Goal: Transaction & Acquisition: Purchase product/service

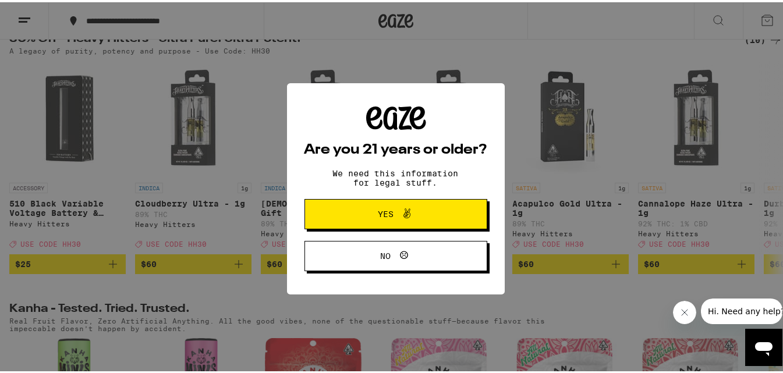
click at [380, 214] on span "Yes" at bounding box center [386, 212] width 16 height 8
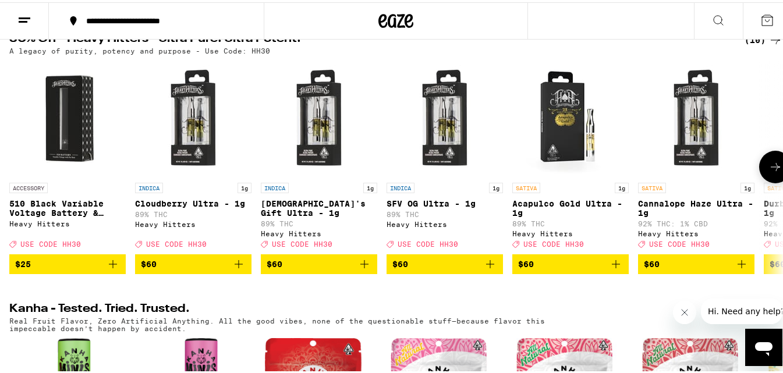
click at [324, 269] on span "$60" at bounding box center [319, 262] width 105 height 14
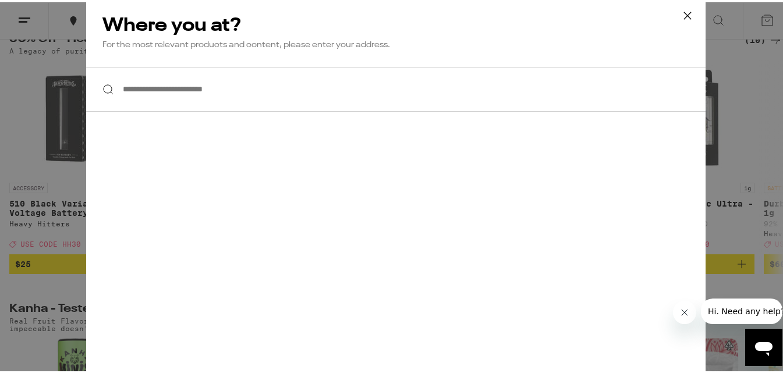
click at [683, 12] on icon at bounding box center [687, 13] width 17 height 17
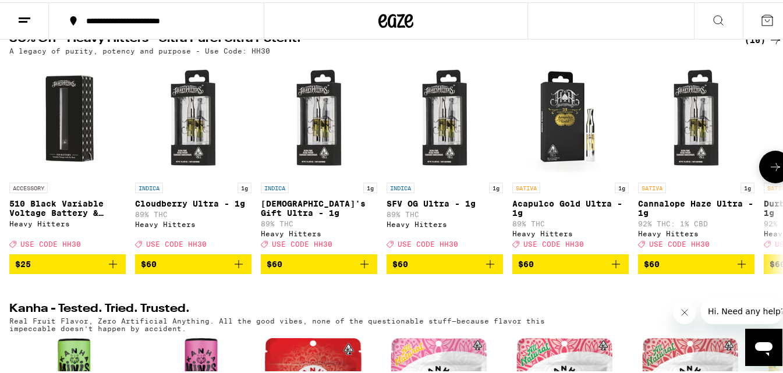
click at [333, 172] on img "Open page for God's Gift Ultra - 1g from Heavy Hitters" at bounding box center [319, 116] width 116 height 116
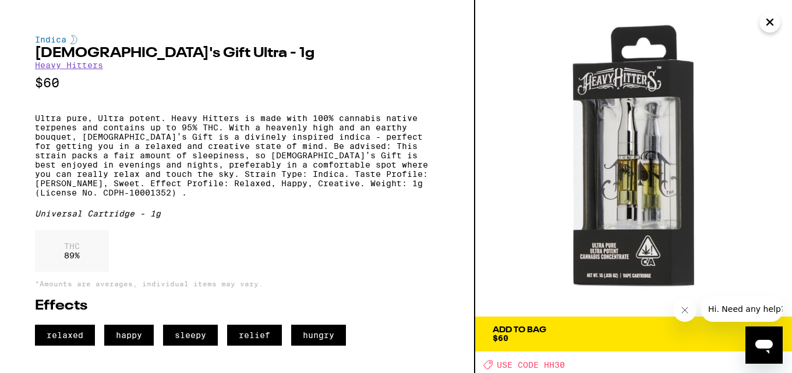
click at [567, 328] on span "Add To Bag $60" at bounding box center [634, 334] width 282 height 16
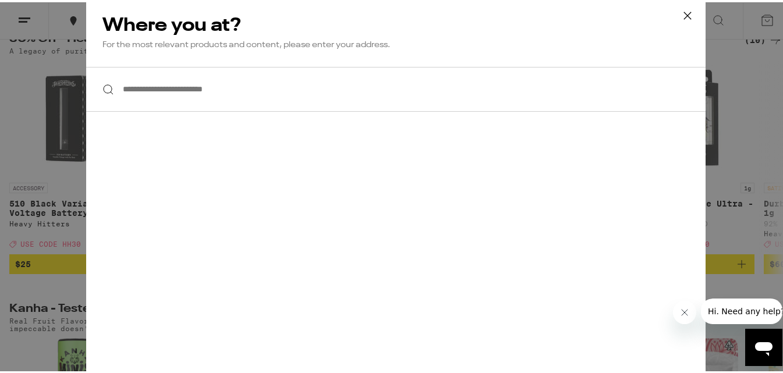
click at [236, 105] on input "**********" at bounding box center [396, 87] width 620 height 45
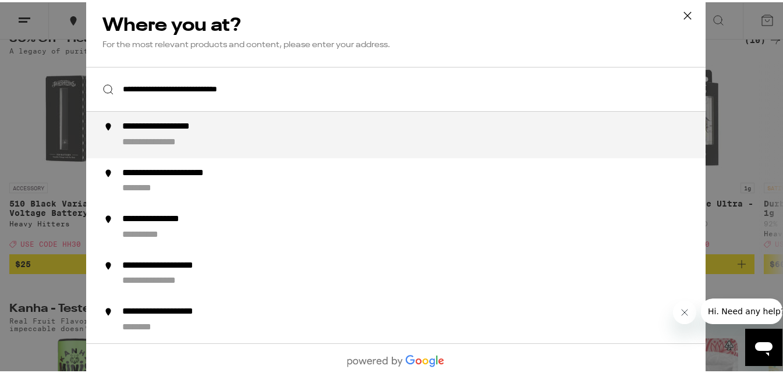
click at [216, 122] on div "**********" at bounding box center [179, 125] width 114 height 12
type input "**********"
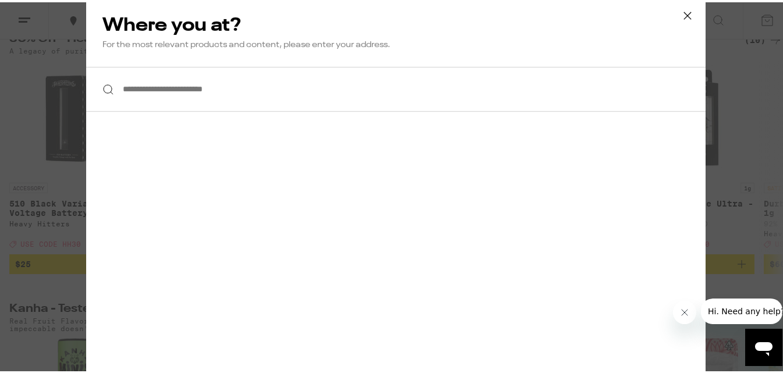
click at [358, 95] on input "**********" at bounding box center [396, 87] width 620 height 45
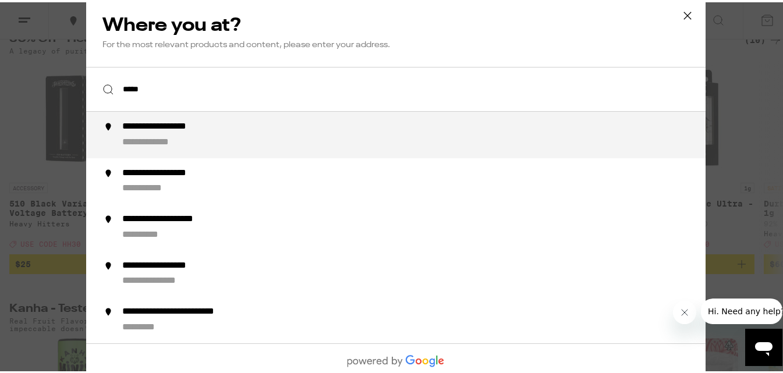
click at [323, 129] on div "**********" at bounding box center [419, 133] width 594 height 28
type input "**********"
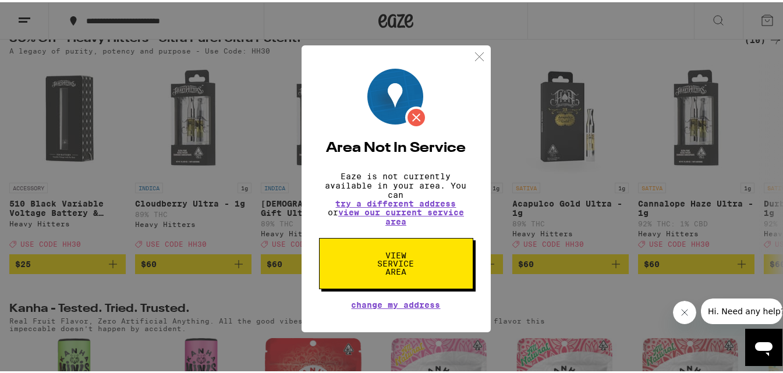
click at [411, 282] on button "View Service Area" at bounding box center [396, 261] width 154 height 51
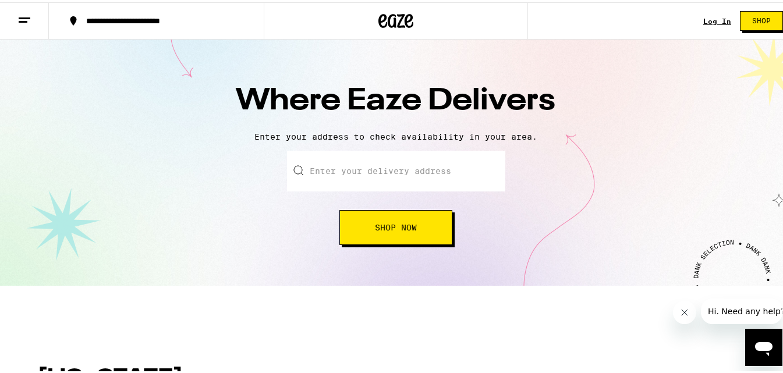
click at [355, 164] on input "text" at bounding box center [396, 168] width 218 height 41
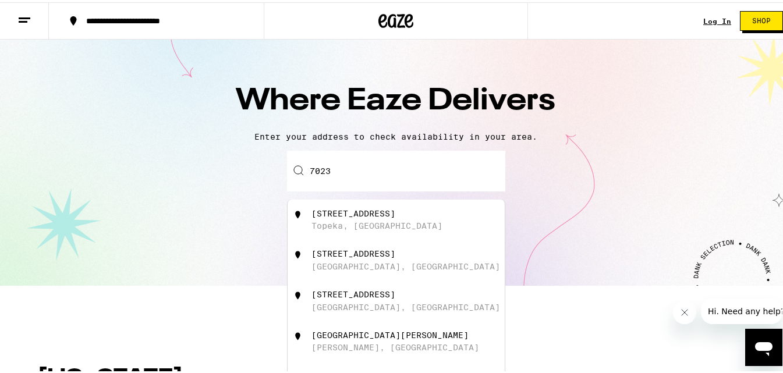
click at [395, 232] on div "[STREET_ADDRESS]" at bounding box center [396, 217] width 217 height 41
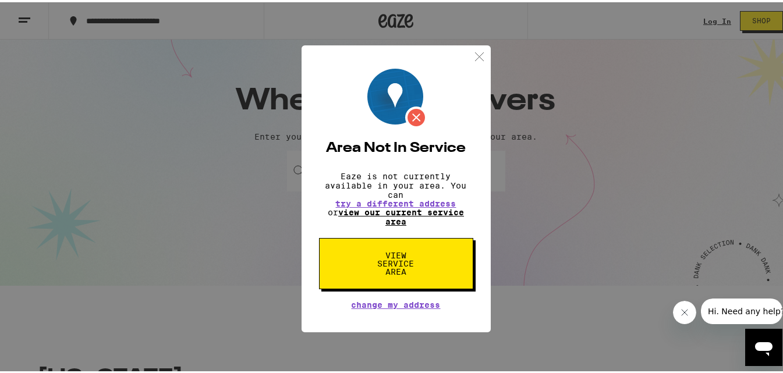
click at [402, 215] on link "view our current service area" at bounding box center [401, 215] width 126 height 19
click at [362, 215] on link "view our current service area" at bounding box center [401, 215] width 126 height 19
click at [390, 214] on link "view our current service area" at bounding box center [401, 215] width 126 height 19
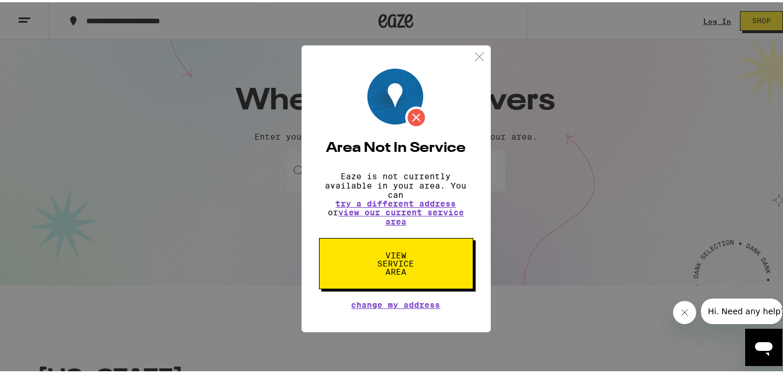
click at [415, 253] on span "View Service Area" at bounding box center [396, 261] width 60 height 24
click at [475, 51] on img at bounding box center [479, 54] width 15 height 15
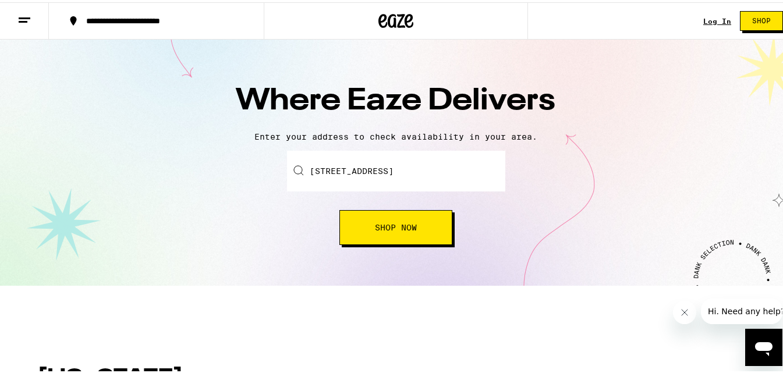
click at [413, 179] on input "[STREET_ADDRESS]" at bounding box center [396, 168] width 218 height 41
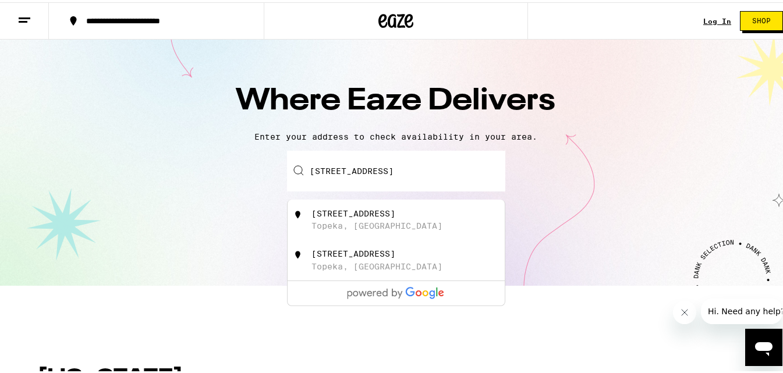
click at [450, 164] on input "[STREET_ADDRESS]" at bounding box center [396, 168] width 218 height 41
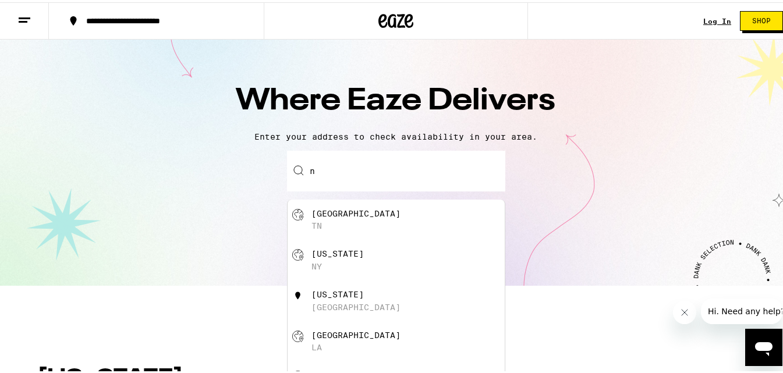
click at [434, 253] on div "[US_STATE][GEOGRAPHIC_DATA]" at bounding box center [416, 258] width 208 height 22
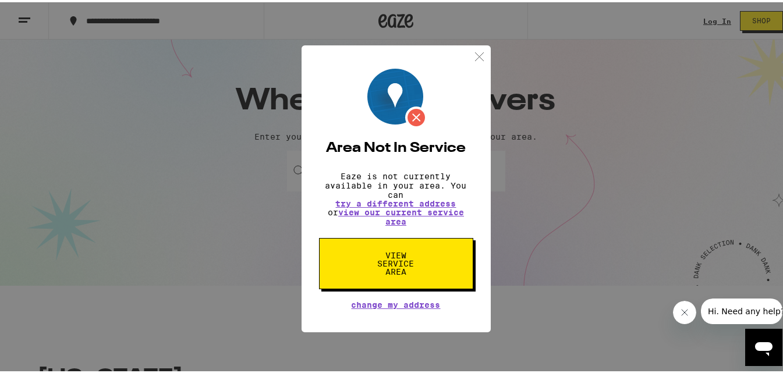
click at [472, 48] on img at bounding box center [479, 54] width 15 height 15
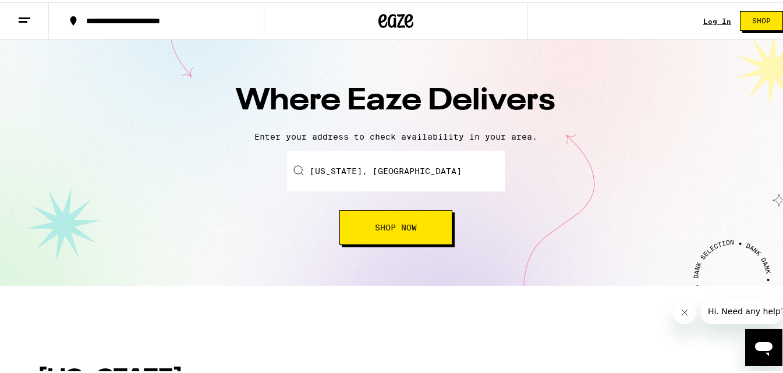
click at [399, 160] on input "[US_STATE], [GEOGRAPHIC_DATA]" at bounding box center [396, 168] width 218 height 41
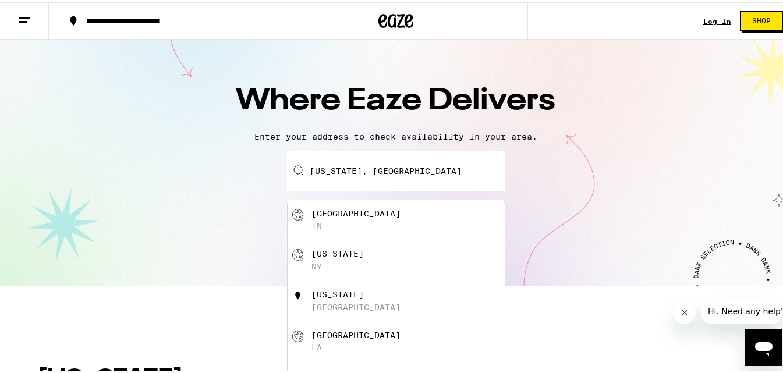
click at [399, 160] on input "[US_STATE], [GEOGRAPHIC_DATA]" at bounding box center [396, 168] width 218 height 41
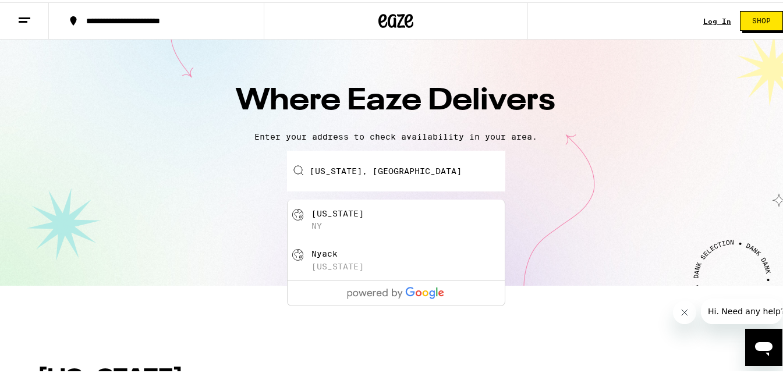
type input "k"
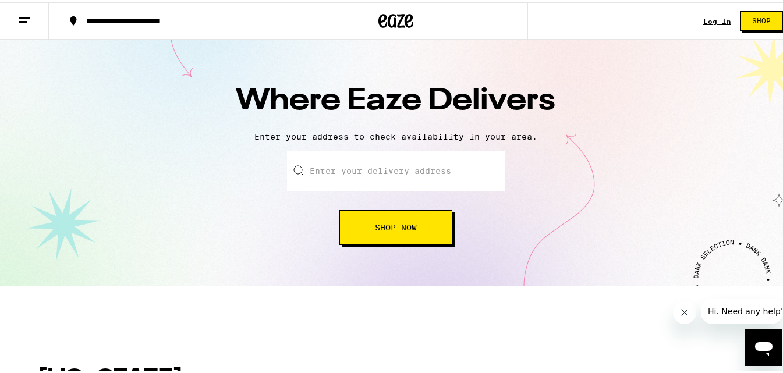
type input "p"
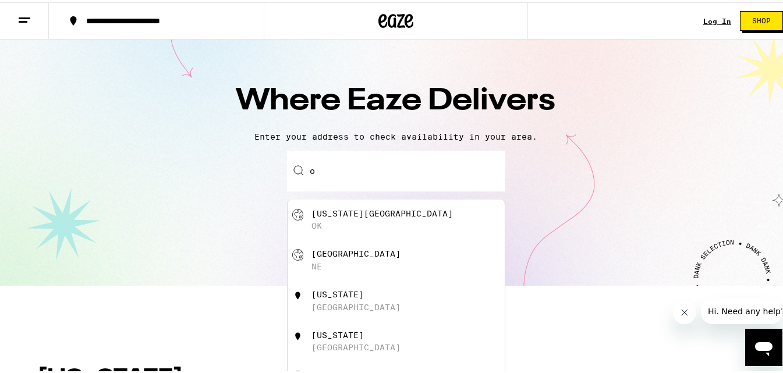
click at [349, 214] on div "[US_STATE][GEOGRAPHIC_DATA]" at bounding box center [382, 211] width 141 height 9
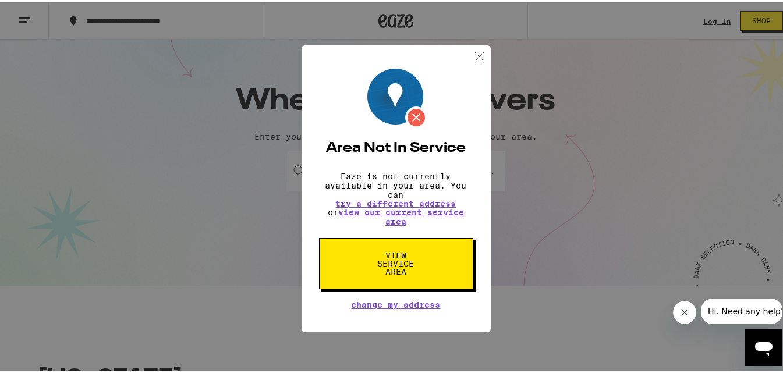
click at [473, 48] on img at bounding box center [479, 54] width 15 height 15
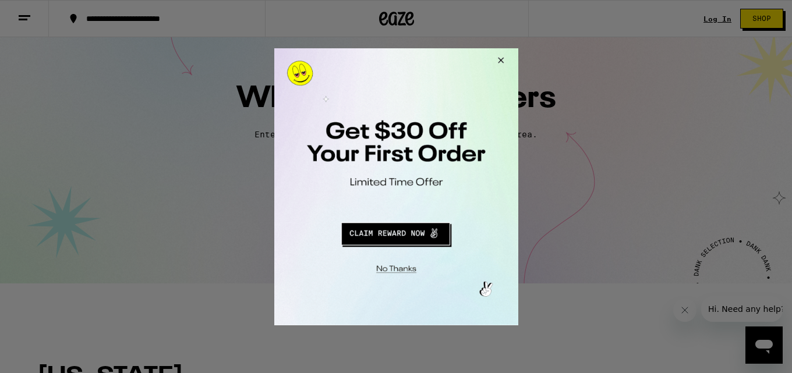
click at [500, 55] on button "Close Modal" at bounding box center [498, 62] width 31 height 28
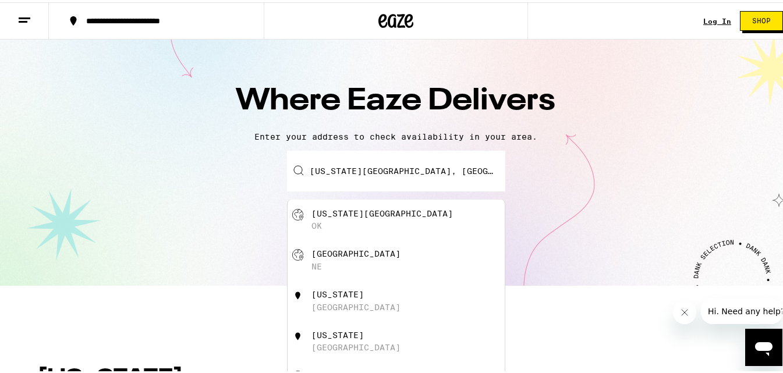
drag, startPoint x: 398, startPoint y: 165, endPoint x: 0, endPoint y: 162, distance: 398.3
click at [0, 162] on div "Where Eaze Delivers Enter your address to check availability in your area. Ente…" at bounding box center [396, 160] width 792 height 246
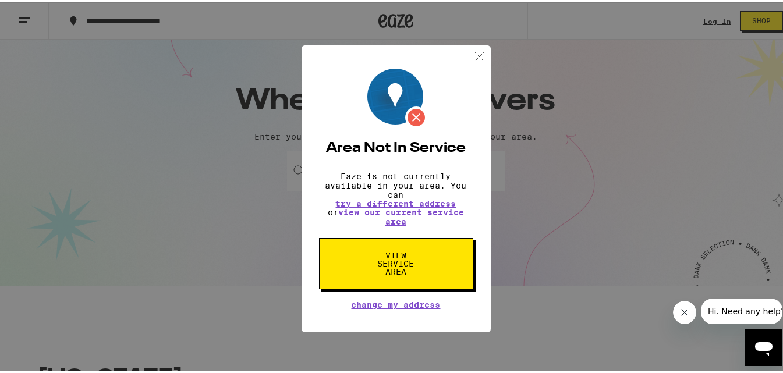
click at [478, 51] on img at bounding box center [479, 54] width 15 height 15
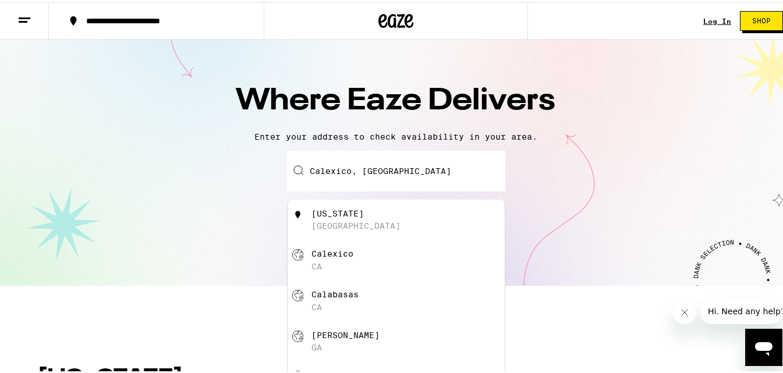
drag, startPoint x: 447, startPoint y: 173, endPoint x: 250, endPoint y: 168, distance: 197.4
click at [250, 168] on div "Enter your delivery address [GEOGRAPHIC_DATA] [US_STATE] [GEOGRAPHIC_DATA] Cale…" at bounding box center [396, 195] width 769 height 94
click at [327, 221] on div "[US_STATE] [GEOGRAPHIC_DATA]" at bounding box center [416, 218] width 208 height 22
type input "[US_STATE]"
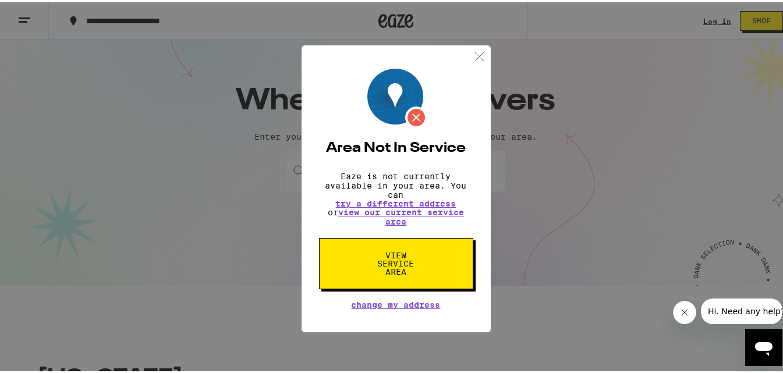
click at [465, 46] on div "Area Not In Service Eaze is not currently available in your area. You can try a…" at bounding box center [396, 187] width 189 height 288
click at [480, 48] on img at bounding box center [479, 54] width 15 height 15
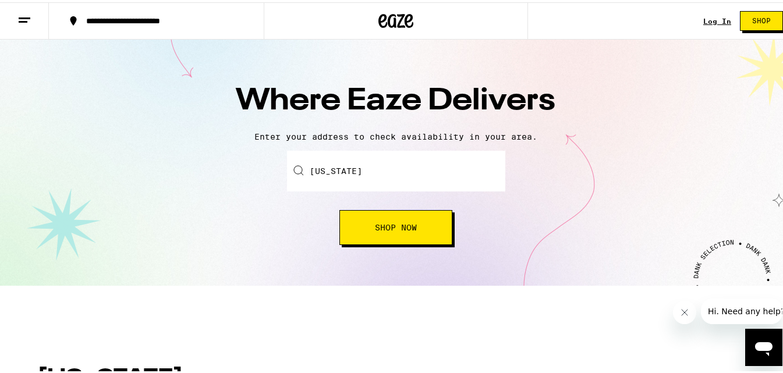
click at [408, 220] on button "Shop Now" at bounding box center [395, 225] width 113 height 35
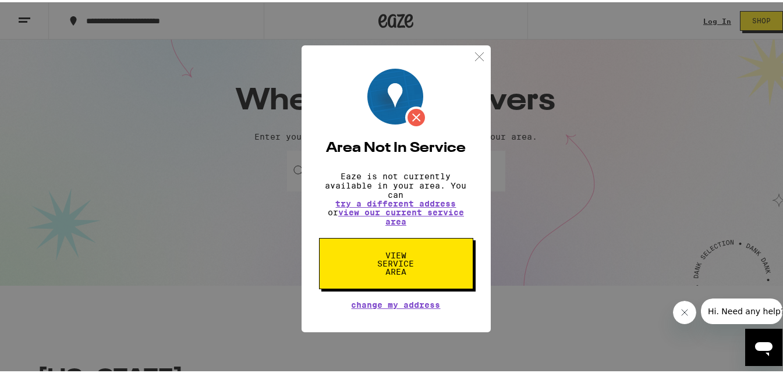
click at [407, 307] on span "Change My Address" at bounding box center [396, 303] width 89 height 8
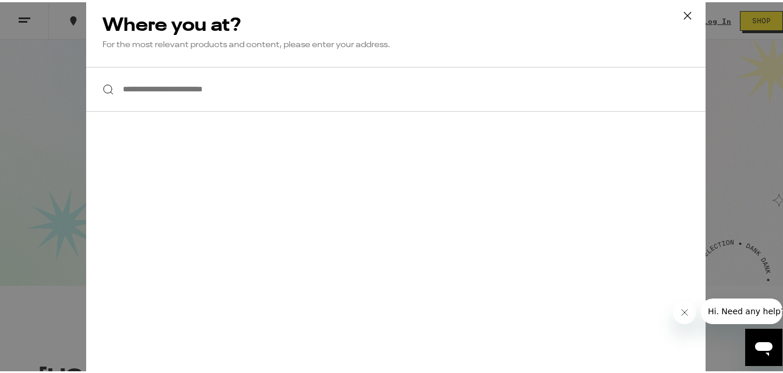
click at [185, 76] on input "**********" at bounding box center [396, 87] width 620 height 45
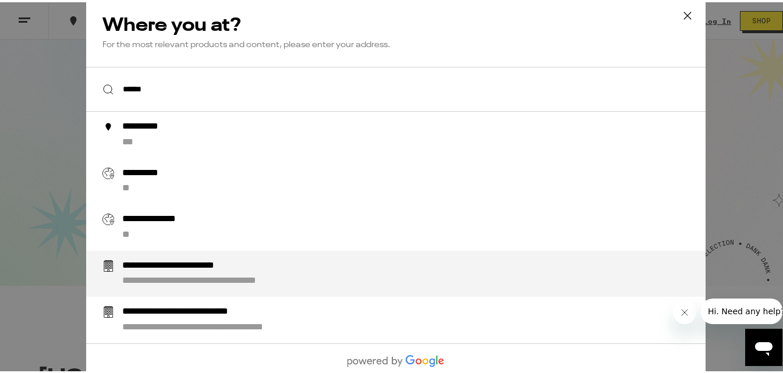
click at [262, 291] on li "**********" at bounding box center [396, 271] width 620 height 47
type input "**********"
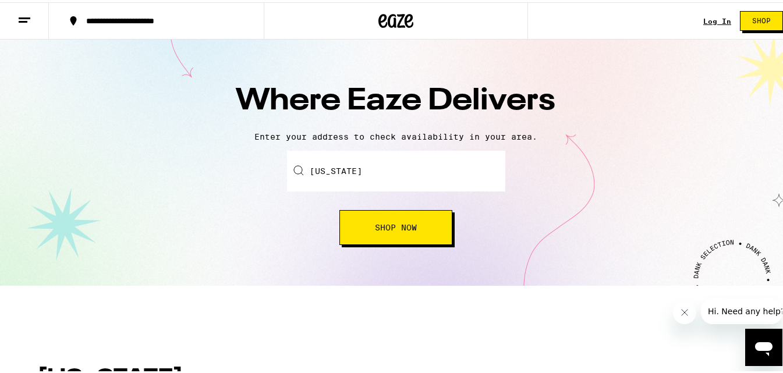
click at [20, 19] on line at bounding box center [23, 19] width 9 height 0
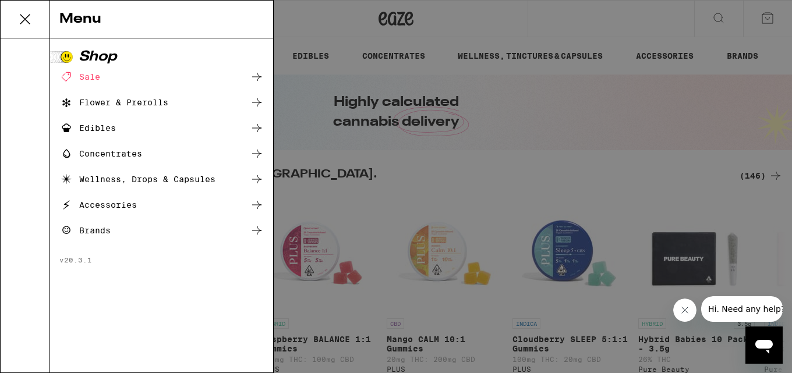
click at [463, 52] on div "Menu Shop Sale Flower & Prerolls Edibles Concentrates Wellness, Drops & Capsule…" at bounding box center [396, 186] width 792 height 373
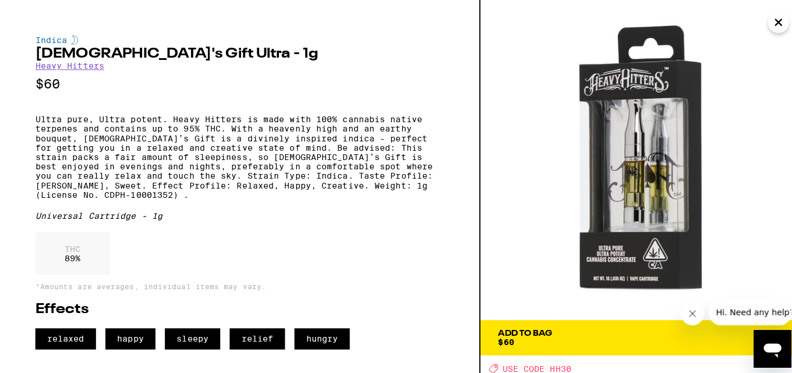
scroll to position [408, 0]
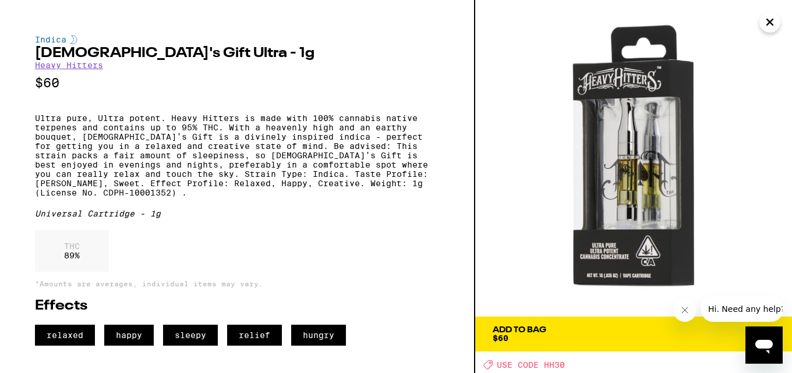
click at [610, 140] on img at bounding box center [633, 158] width 317 height 317
click at [573, 342] on span "Add To Bag $60" at bounding box center [634, 334] width 282 height 16
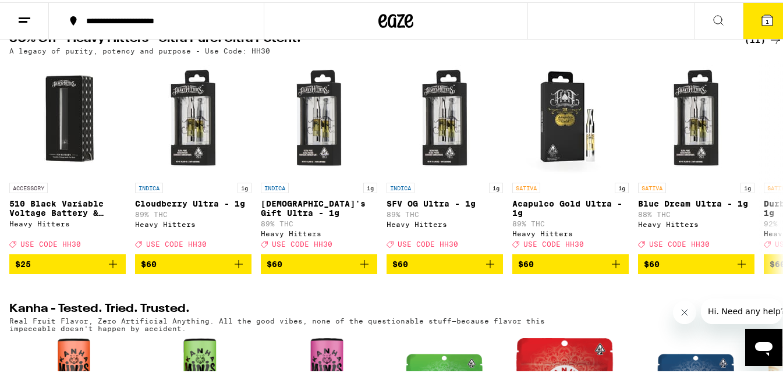
click at [762, 19] on icon at bounding box center [767, 18] width 10 height 10
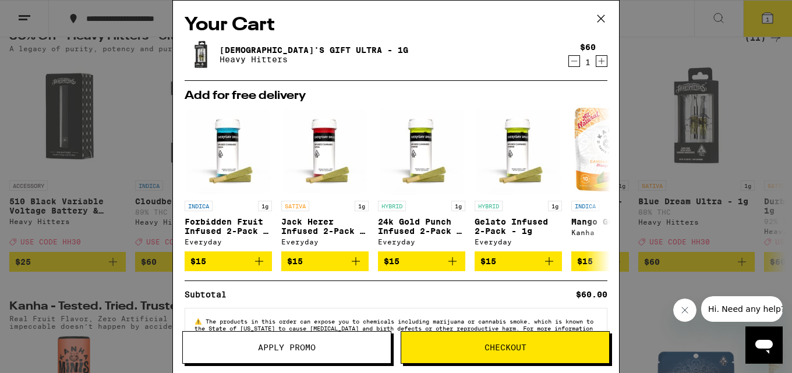
click at [309, 345] on span "Apply Promo" at bounding box center [287, 348] width 58 height 8
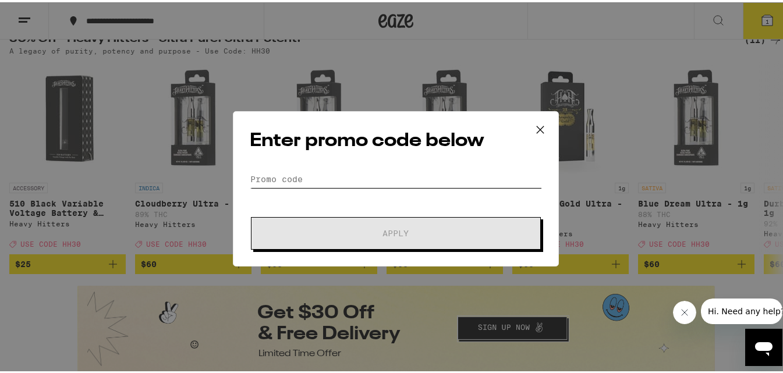
click at [305, 184] on input "Promo Code" at bounding box center [396, 176] width 292 height 17
paste input "KUSH30"
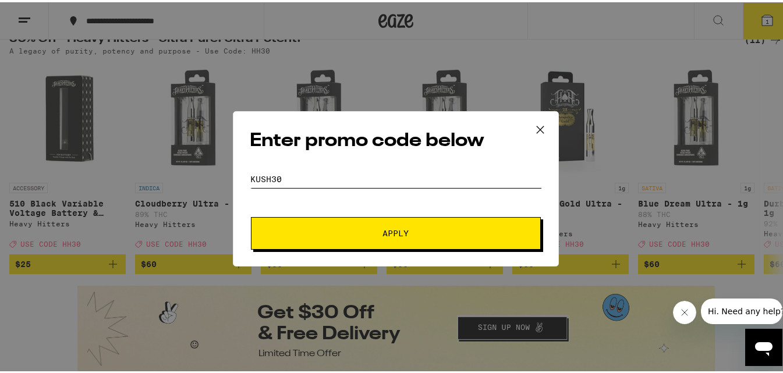
type input "KUSH30"
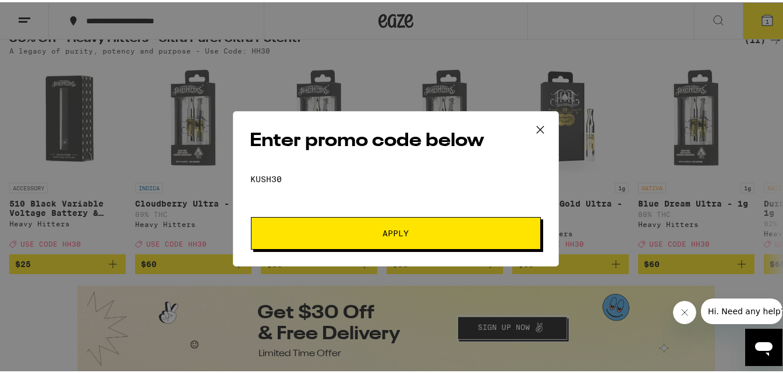
click at [330, 229] on span "Apply" at bounding box center [396, 231] width 210 height 8
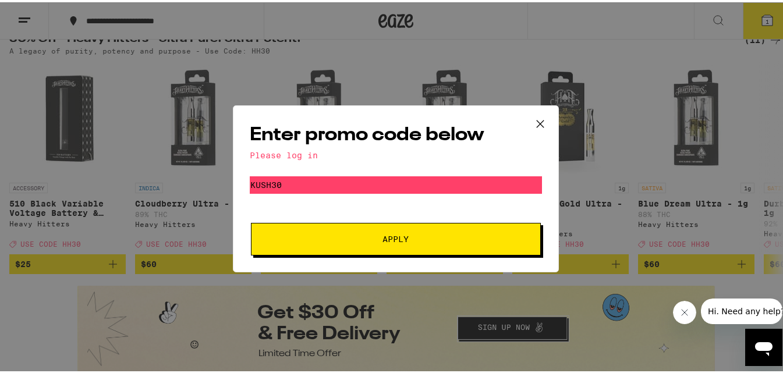
click at [542, 128] on icon at bounding box center [540, 121] width 17 height 17
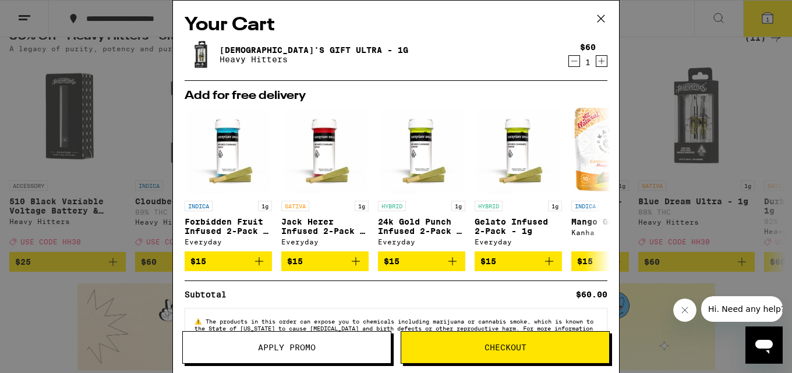
click at [604, 21] on icon at bounding box center [600, 18] width 17 height 17
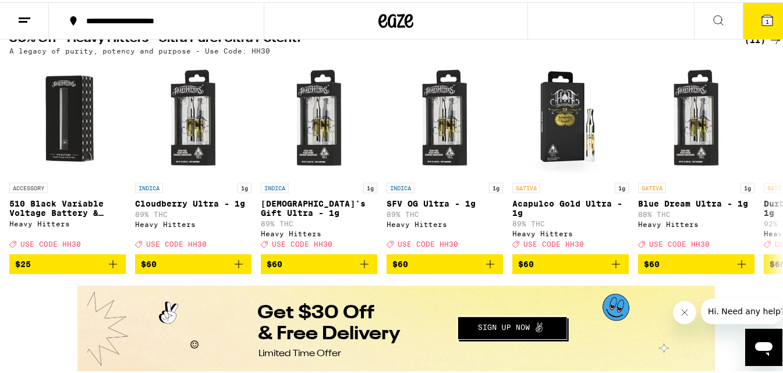
click at [23, 26] on button at bounding box center [24, 19] width 49 height 37
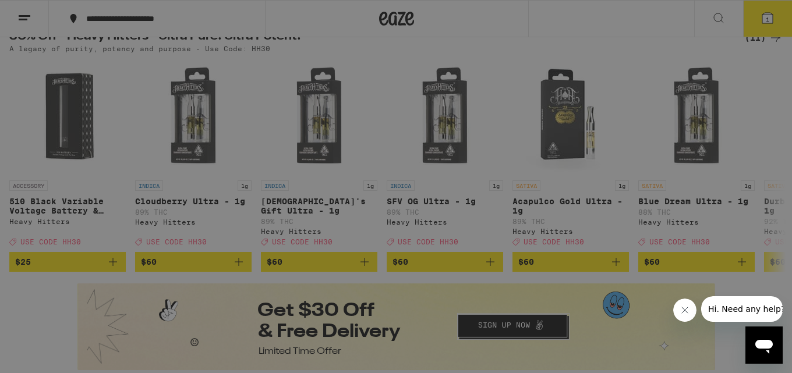
click at [125, 66] on button "Log In" at bounding box center [161, 61] width 204 height 23
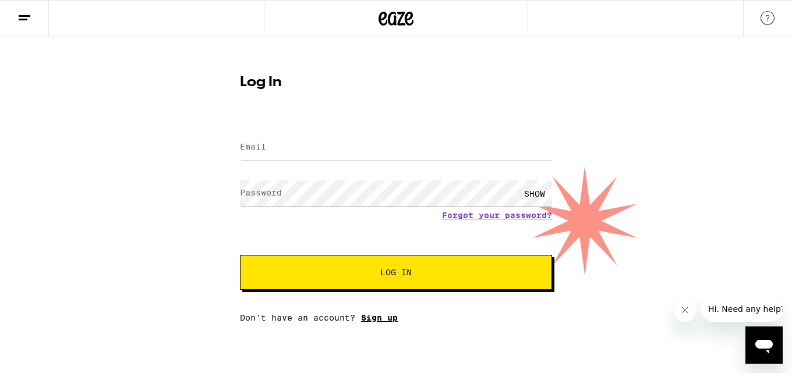
click at [389, 321] on link "Sign up" at bounding box center [379, 317] width 37 height 9
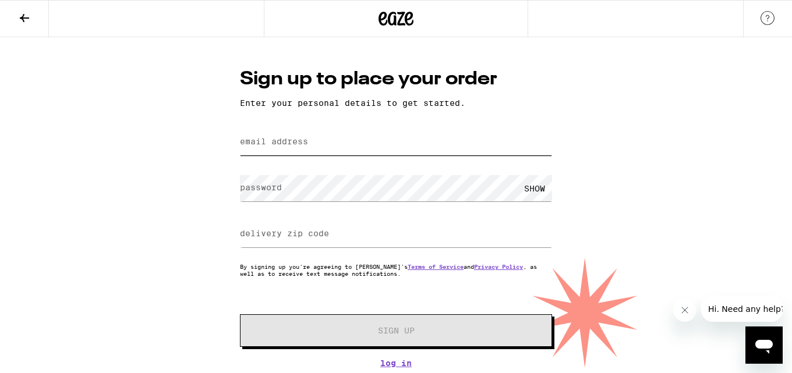
click at [321, 155] on input "email address" at bounding box center [396, 142] width 312 height 26
type input "[EMAIL_ADDRESS][DOMAIN_NAME]"
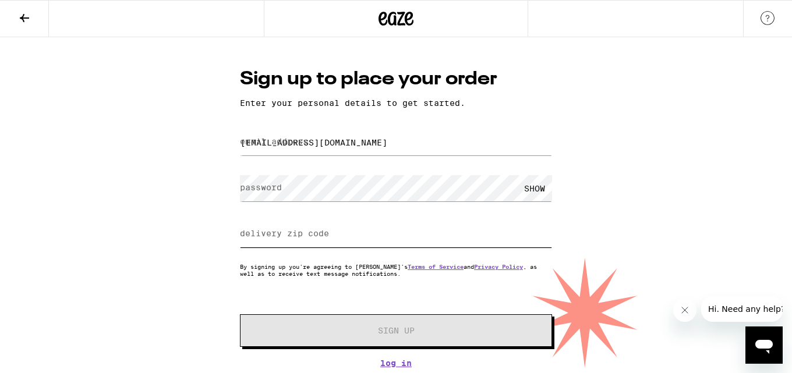
type input "63122"
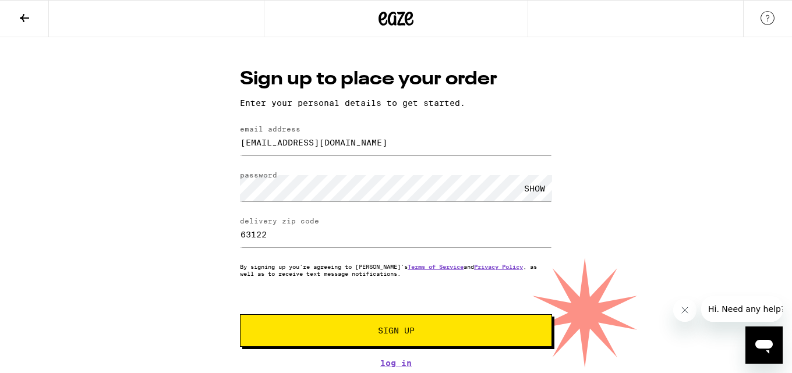
click at [328, 250] on div "63122" at bounding box center [396, 234] width 312 height 34
click at [408, 331] on span "Sign Up" at bounding box center [396, 331] width 37 height 8
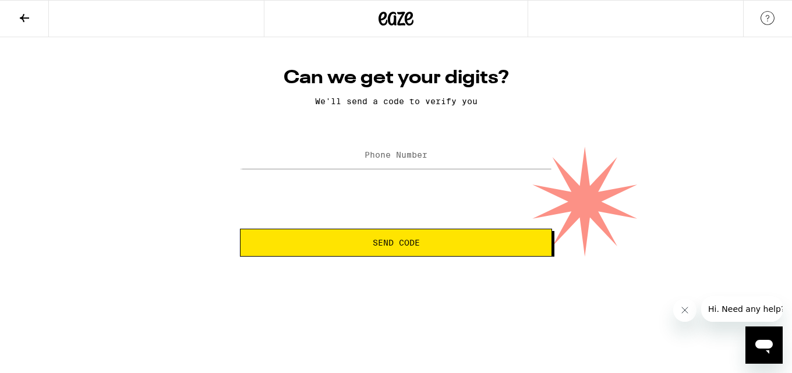
click at [411, 160] on label "Phone Number" at bounding box center [396, 154] width 63 height 9
type input "9"
click at [240, 229] on button "Send Code" at bounding box center [396, 243] width 312 height 28
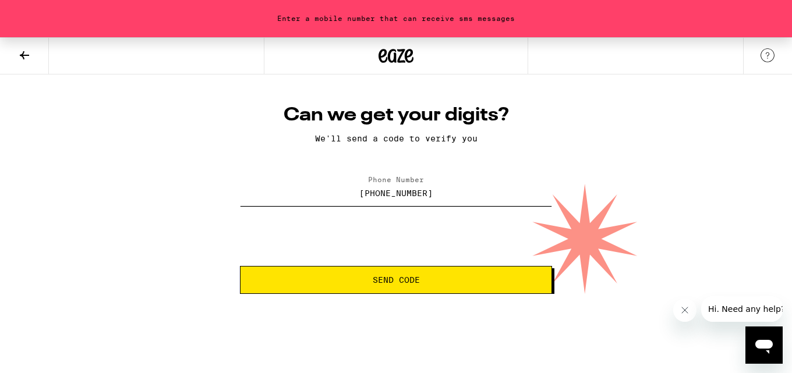
drag, startPoint x: 391, startPoint y: 192, endPoint x: 405, endPoint y: 192, distance: 14.0
click at [405, 192] on input "[PHONE_NUMBER]" at bounding box center [396, 193] width 312 height 26
type input "[PHONE_NUMBER]"
click at [417, 283] on span "Send Code" at bounding box center [396, 280] width 47 height 8
drag, startPoint x: 447, startPoint y: 205, endPoint x: 400, endPoint y: 208, distance: 46.7
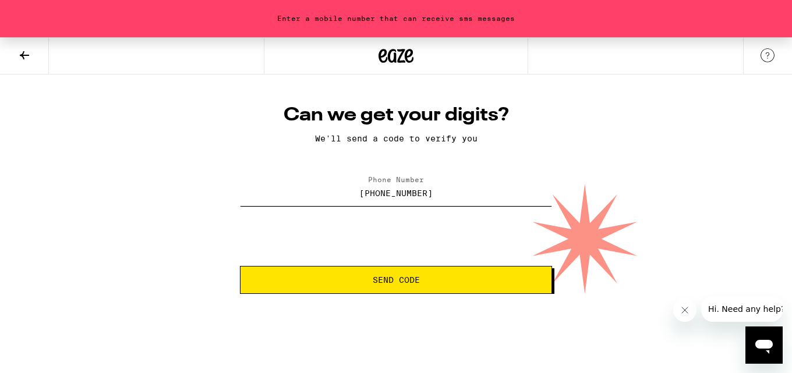
click at [400, 208] on div "[PHONE_NUMBER]" at bounding box center [396, 193] width 312 height 34
click at [430, 238] on form "Phone Number [PHONE_NUMBER] Send Code" at bounding box center [396, 235] width 312 height 118
drag, startPoint x: 391, startPoint y: 193, endPoint x: 450, endPoint y: 192, distance: 58.8
click at [450, 192] on input "[PHONE_NUMBER]" at bounding box center [396, 193] width 312 height 26
type input "[PHONE_NUMBER]"
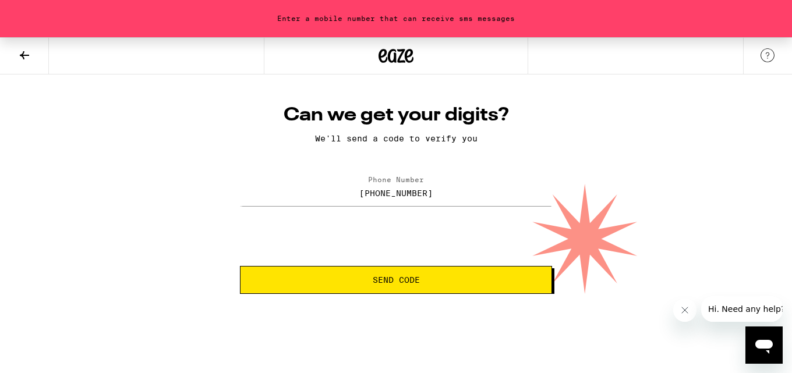
click at [489, 279] on span "Send Code" at bounding box center [396, 280] width 292 height 8
